Goal: Transaction & Acquisition: Purchase product/service

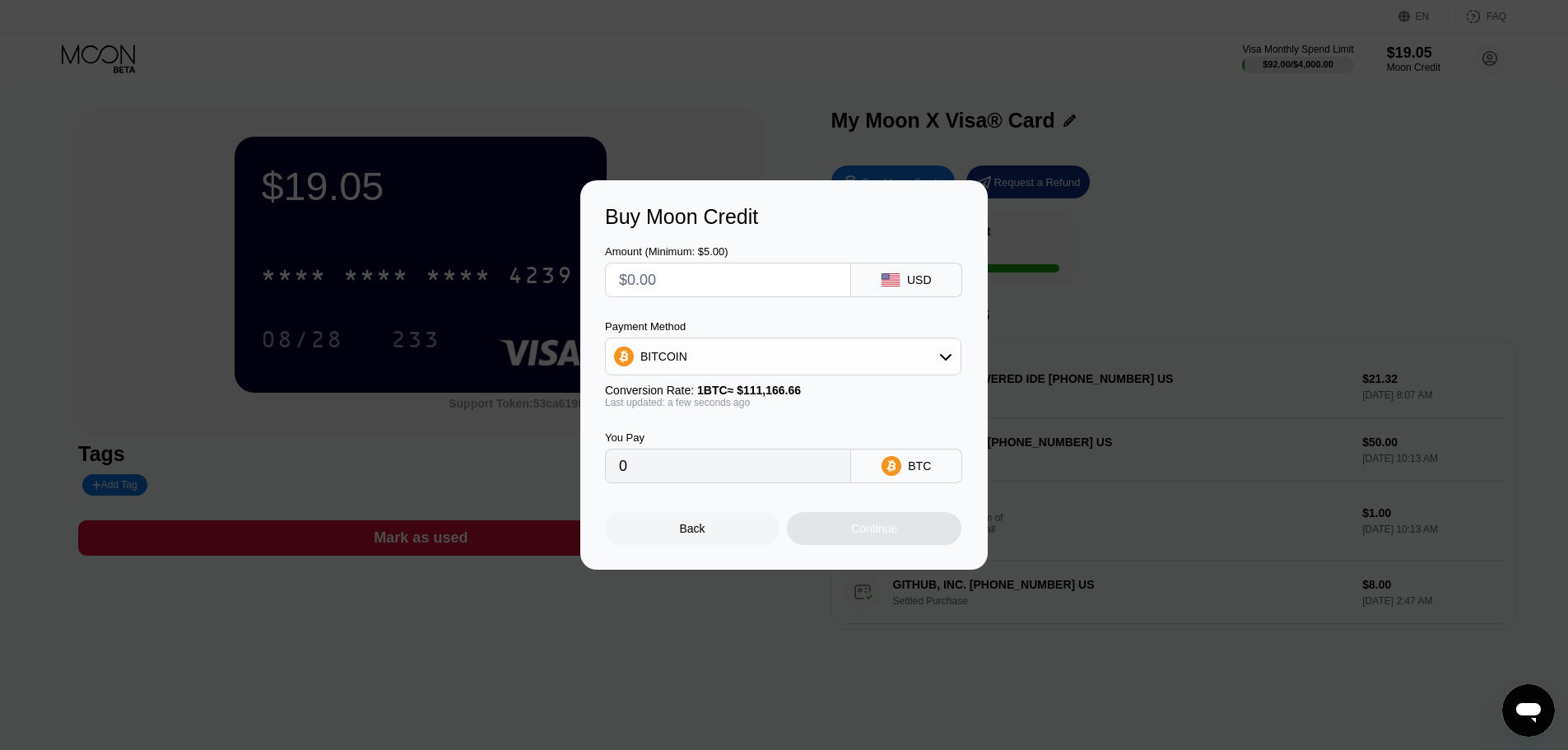
drag, startPoint x: 740, startPoint y: 353, endPoint x: 738, endPoint y: 369, distance: 16.1
click at [740, 354] on div "BITCOIN" at bounding box center [783, 356] width 355 height 32
click at [729, 444] on div "USDT on TRON" at bounding box center [793, 438] width 310 height 13
type input "0.00"
click at [698, 279] on input "text" at bounding box center [728, 279] width 218 height 32
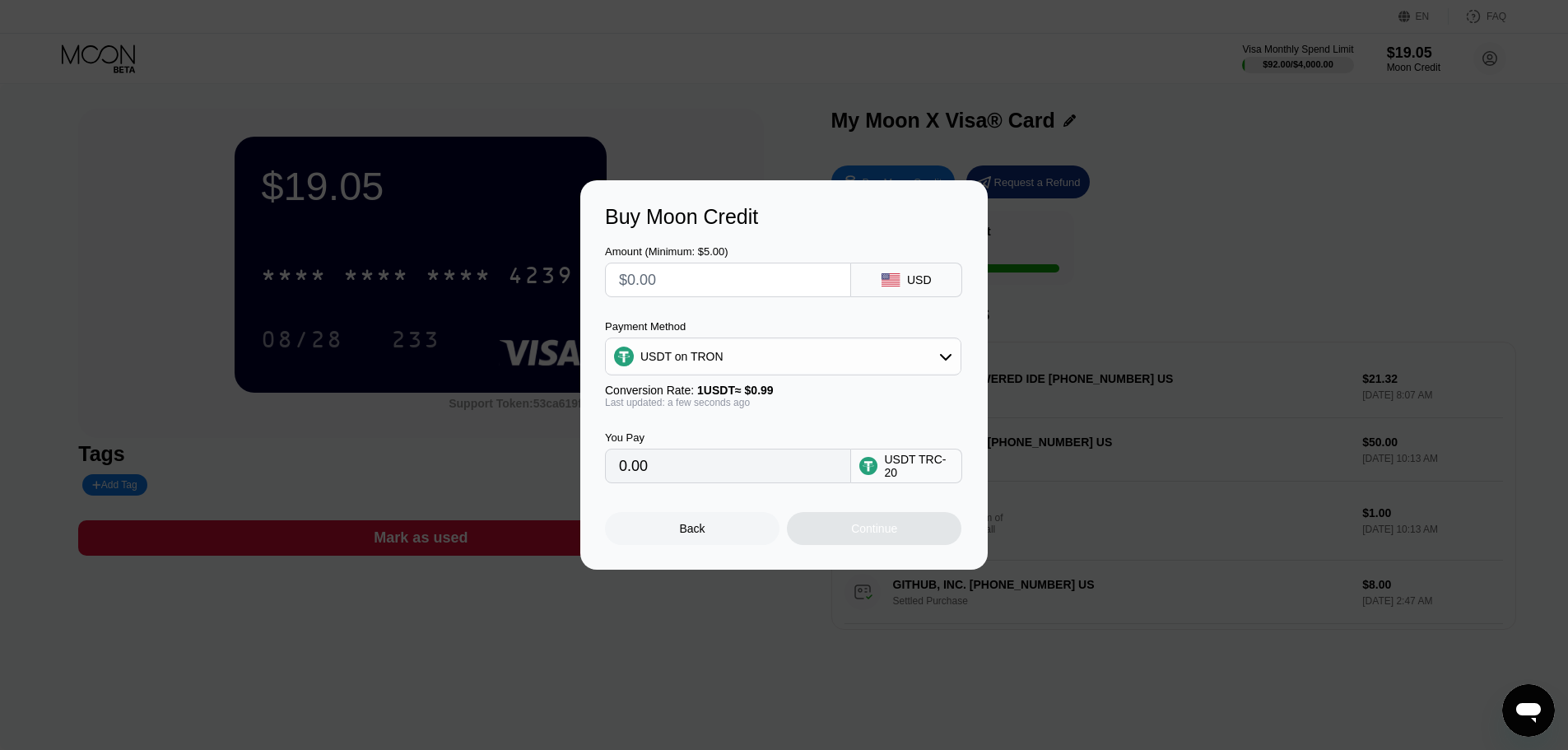
type input "$1"
type input "1.01"
type input "$10"
type input "10.10"
type input "$100"
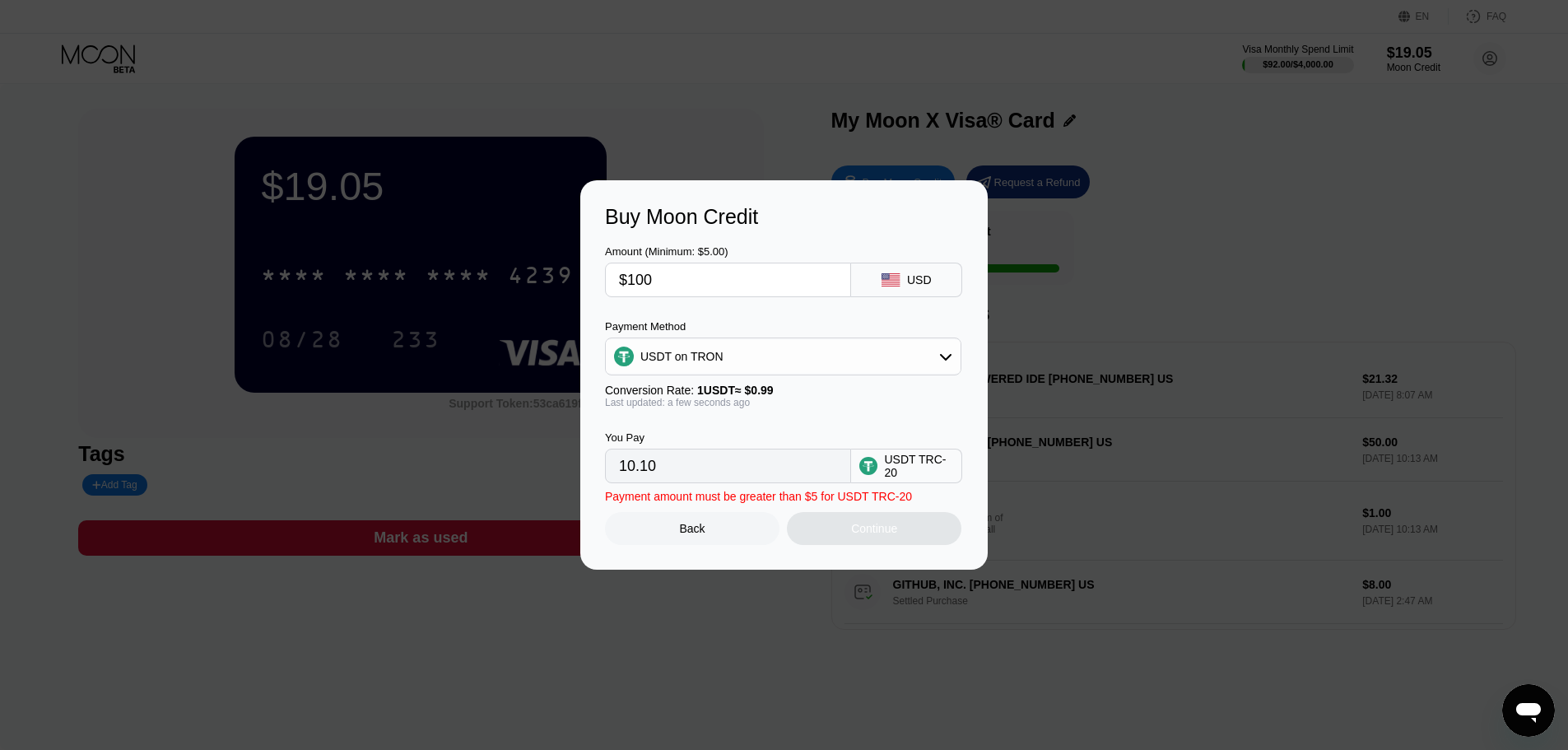
type input "101.01"
type input "$100"
click at [902, 538] on div "Continue" at bounding box center [875, 527] width 175 height 32
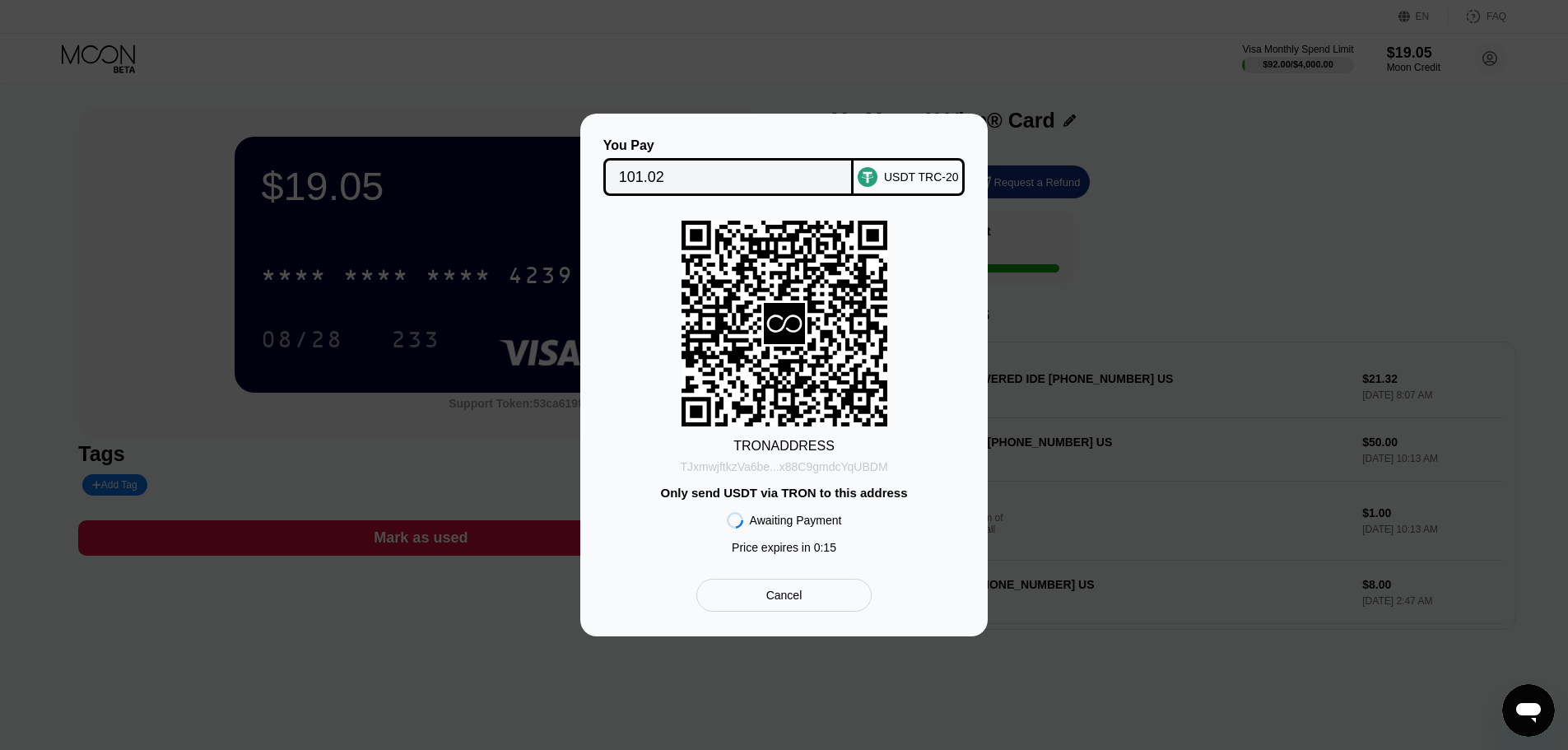
click at [837, 467] on div "TJxmwjftkzVa6be...x88C9gmdcYqUBDM" at bounding box center [783, 467] width 207 height 13
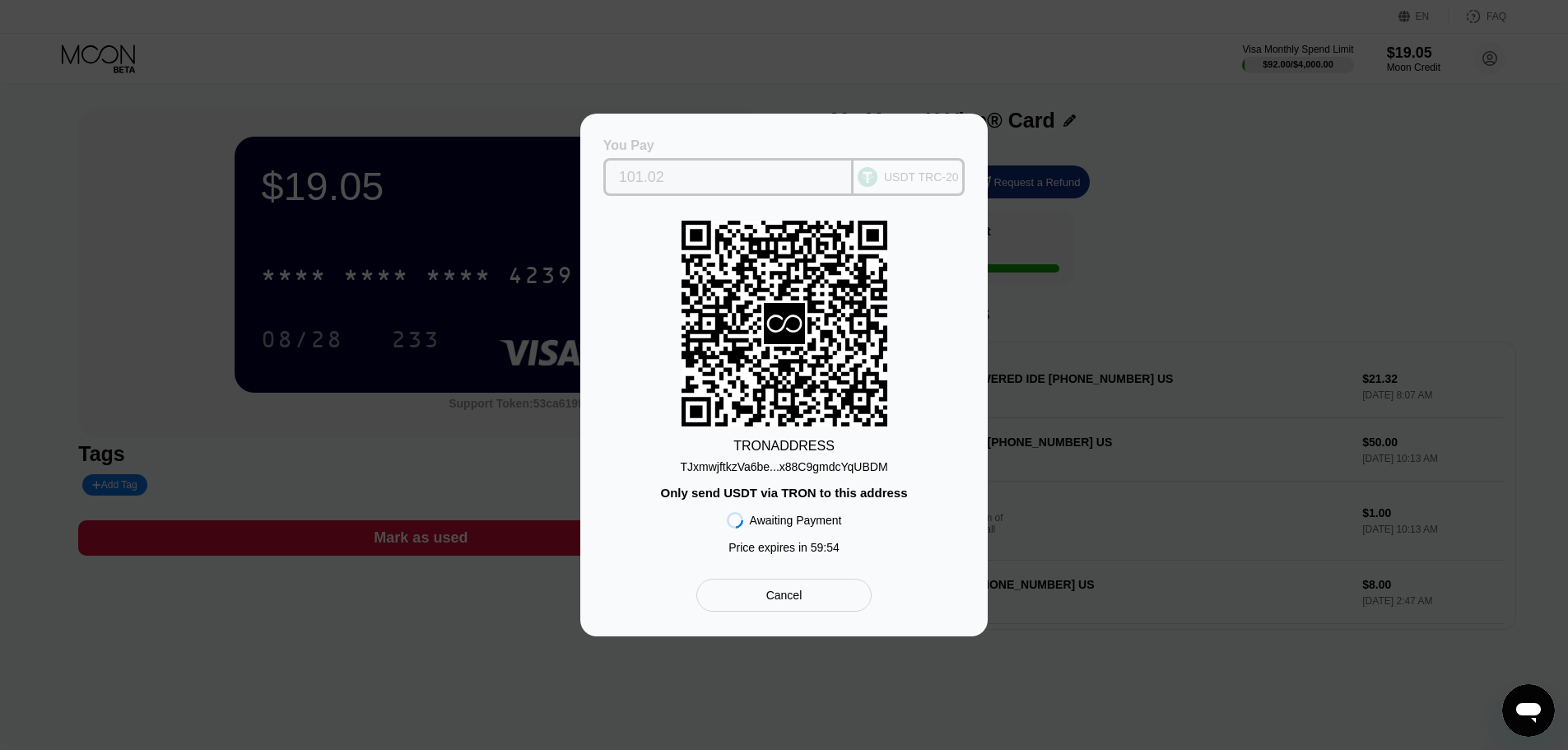
drag, startPoint x: 678, startPoint y: 173, endPoint x: 608, endPoint y: 173, distance: 70.0
click at [608, 173] on div "101.02" at bounding box center [729, 176] width 251 height 38
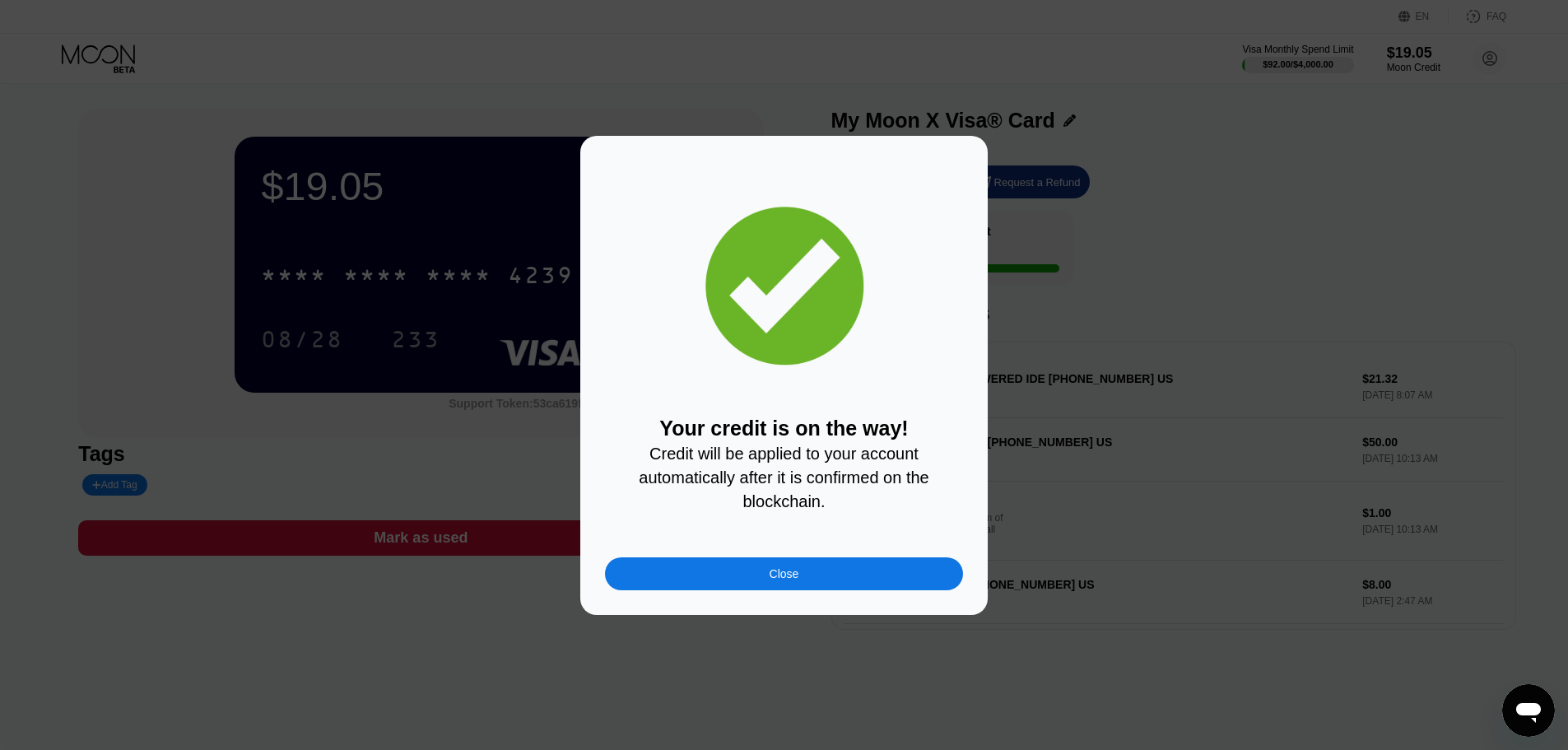
click at [787, 578] on div "Close" at bounding box center [784, 574] width 30 height 13
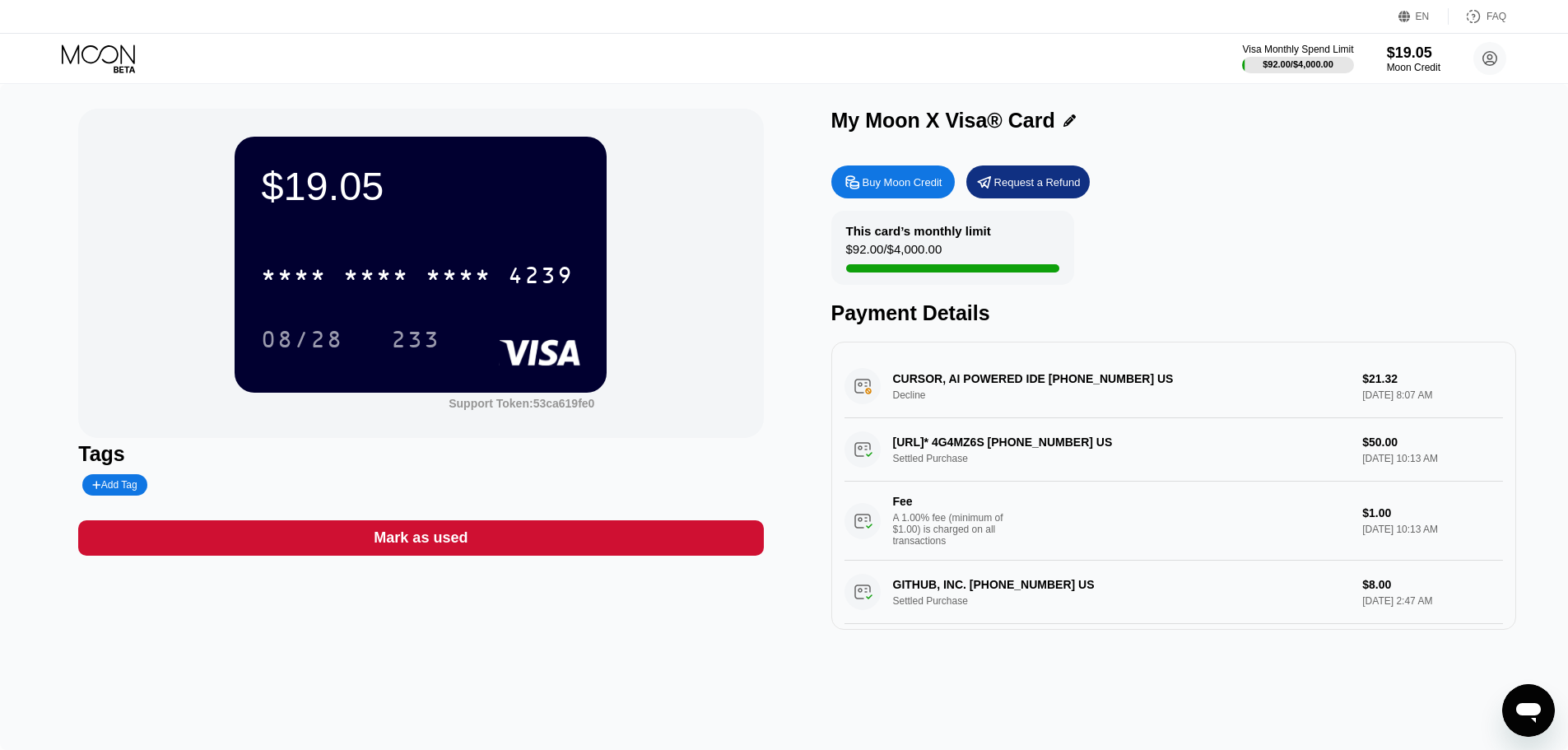
click at [1238, 151] on div "My Moon X Visa® Card Buy Moon Credit Request a Refund This card’s monthly limit…" at bounding box center [1173, 369] width 685 height 521
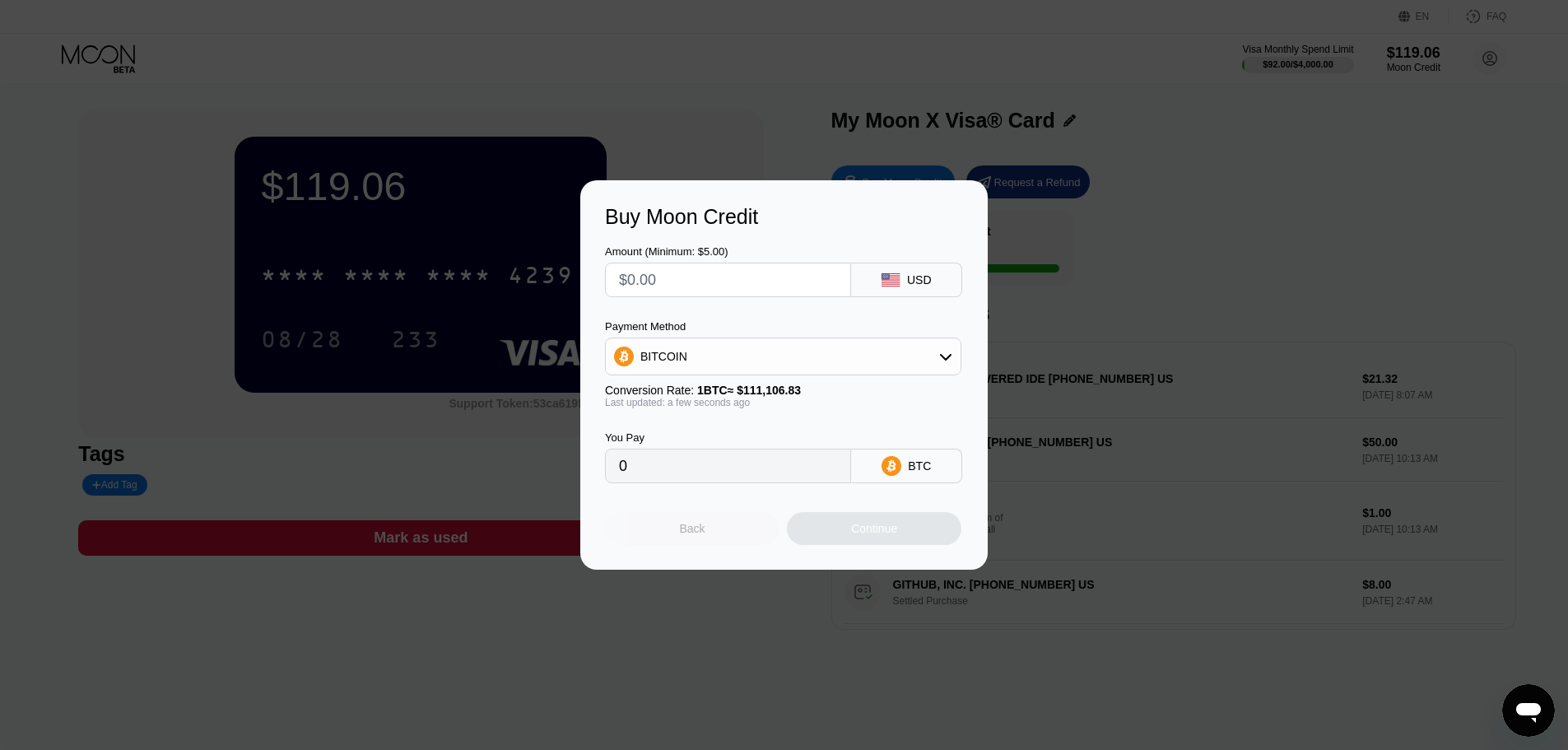
drag, startPoint x: 720, startPoint y: 526, endPoint x: 778, endPoint y: 488, distance: 69.3
click at [719, 526] on div "Back" at bounding box center [693, 527] width 175 height 32
